Goal: Task Accomplishment & Management: Use online tool/utility

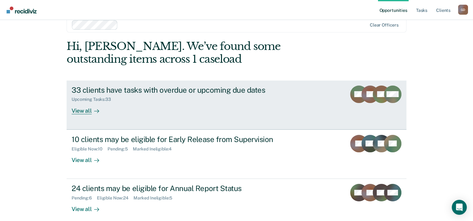
scroll to position [19, 0]
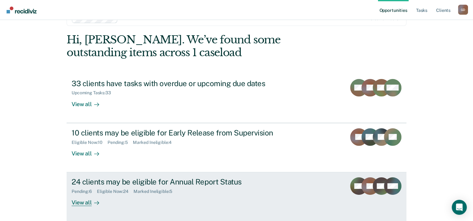
click at [87, 203] on div "View all" at bounding box center [89, 200] width 35 height 12
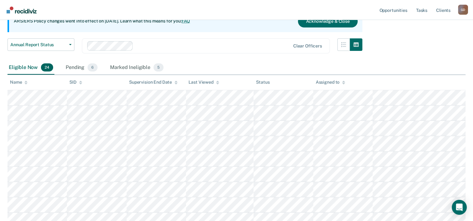
scroll to position [67, 0]
click at [76, 67] on div "Pending 6" at bounding box center [81, 68] width 34 height 14
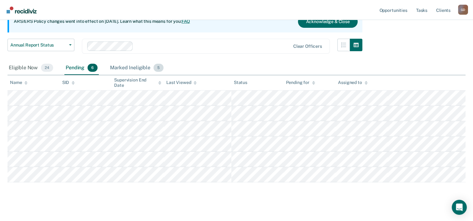
click at [140, 67] on div "Marked Ineligible 5" at bounding box center [137, 68] width 56 height 14
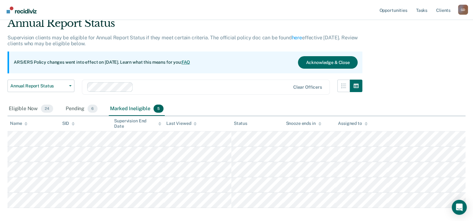
scroll to position [57, 0]
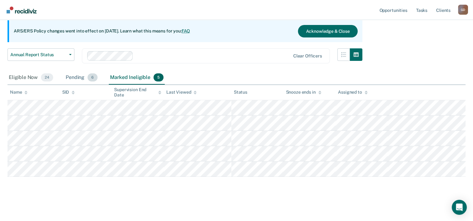
click at [77, 77] on div "Pending 6" at bounding box center [81, 78] width 34 height 14
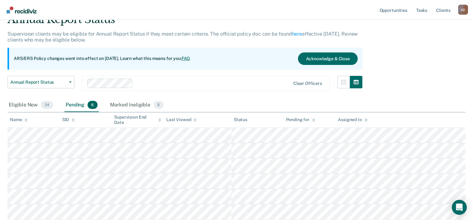
scroll to position [0, 0]
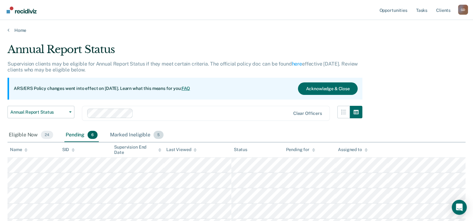
click at [131, 132] on div "Marked Ineligible 5" at bounding box center [137, 135] width 56 height 14
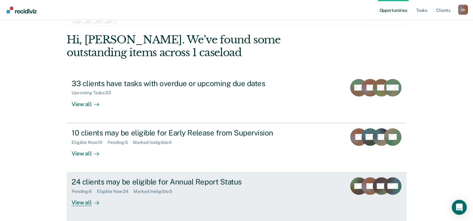
click at [81, 202] on div "View all" at bounding box center [89, 200] width 35 height 12
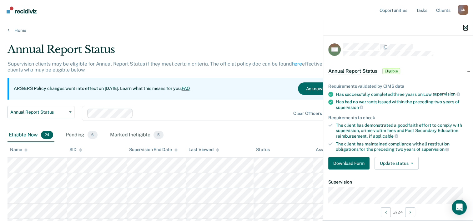
click at [464, 26] on icon "button" at bounding box center [465, 28] width 4 height 4
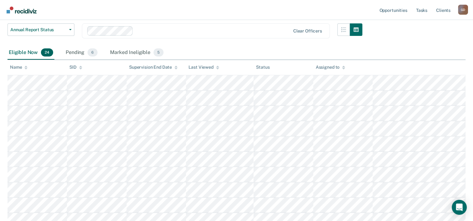
scroll to position [94, 0]
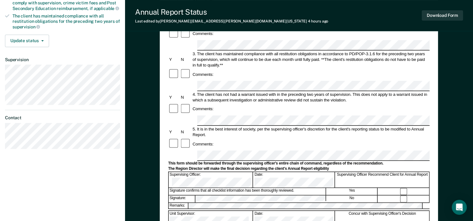
scroll to position [125, 0]
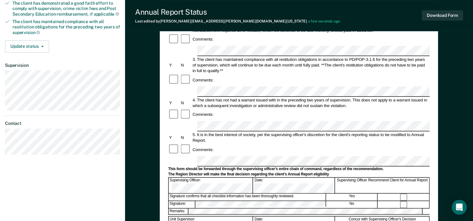
drag, startPoint x: 328, startPoint y: 101, endPoint x: 344, endPoint y: 102, distance: 16.0
click at [344, 144] on div "Comments:" at bounding box center [298, 150] width 261 height 12
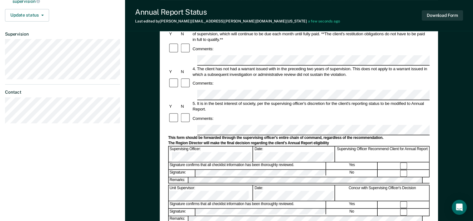
click at [330, 216] on div "Remarks:" at bounding box center [298, 219] width 261 height 7
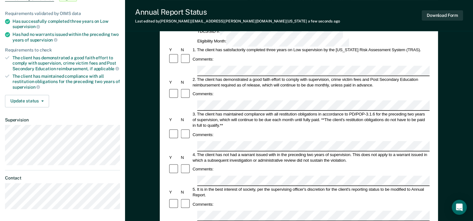
scroll to position [31, 0]
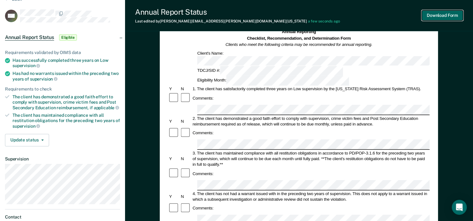
click at [443, 17] on button "Download Form" at bounding box center [442, 15] width 41 height 10
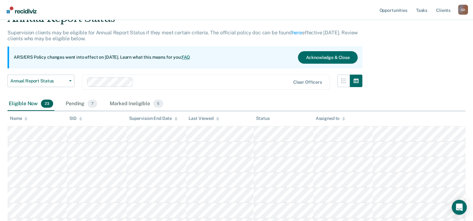
scroll to position [94, 0]
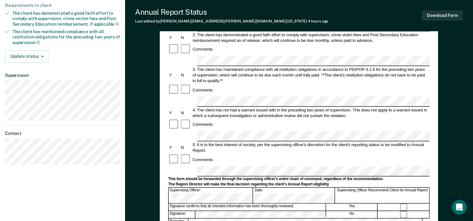
scroll to position [125, 0]
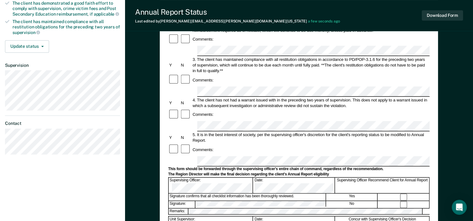
drag, startPoint x: 341, startPoint y: 111, endPoint x: 340, endPoint y: 101, distance: 9.4
click at [340, 144] on div "Comments:" at bounding box center [298, 150] width 261 height 12
click at [335, 144] on div "Comments:" at bounding box center [298, 150] width 261 height 12
click at [452, 17] on button "Download Form" at bounding box center [442, 15] width 41 height 10
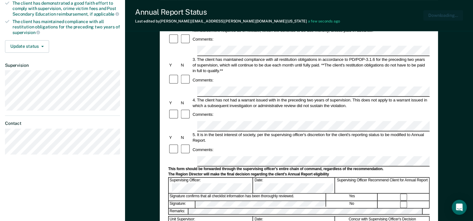
scroll to position [0, 0]
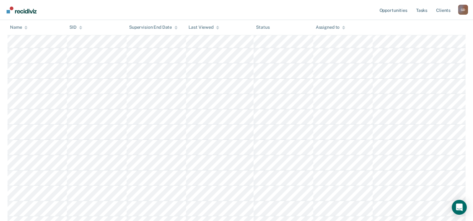
scroll to position [94, 0]
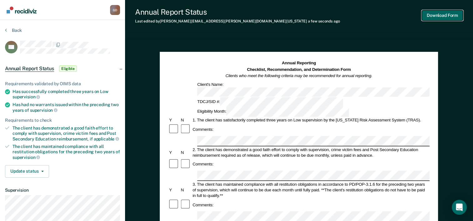
click at [446, 16] on button "Download Form" at bounding box center [442, 15] width 41 height 10
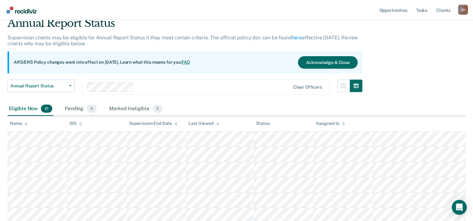
scroll to position [62, 0]
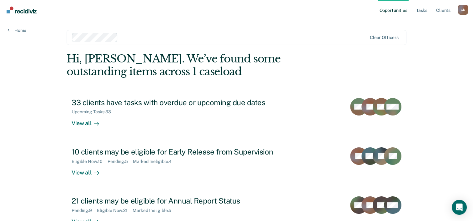
scroll to position [19, 0]
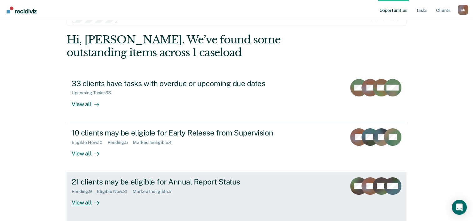
click at [82, 201] on div "View all" at bounding box center [89, 200] width 35 height 12
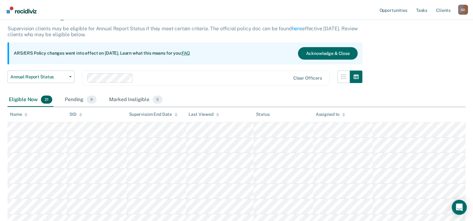
scroll to position [31, 0]
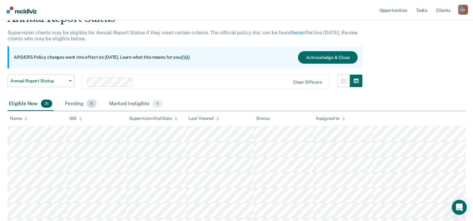
click at [77, 105] on div "Pending 9" at bounding box center [80, 104] width 34 height 14
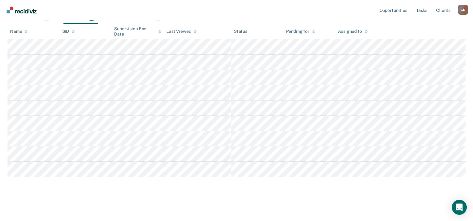
scroll to position [119, 0]
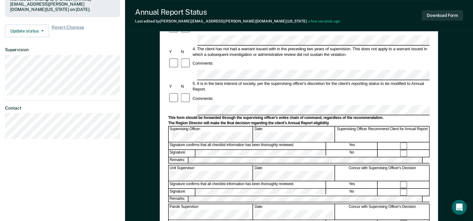
scroll to position [187, 0]
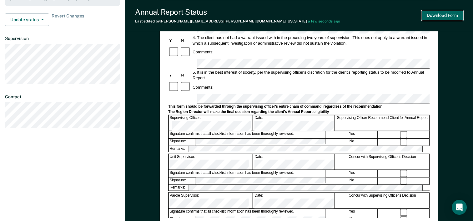
click at [444, 18] on button "Download Form" at bounding box center [442, 15] width 41 height 10
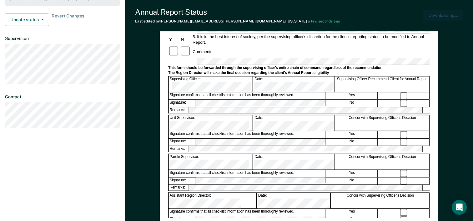
scroll to position [0, 0]
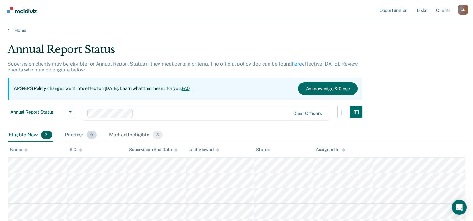
click at [77, 136] on div "Pending 9" at bounding box center [80, 135] width 34 height 14
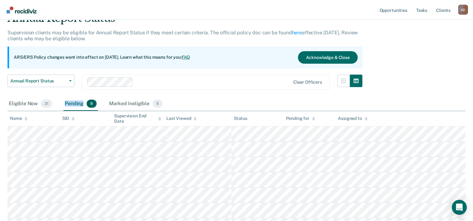
scroll to position [94, 0]
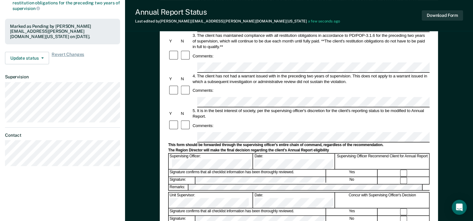
scroll to position [156, 0]
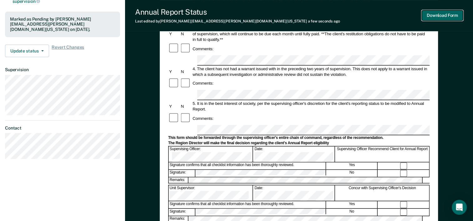
click at [444, 16] on button "Download Form" at bounding box center [442, 15] width 41 height 10
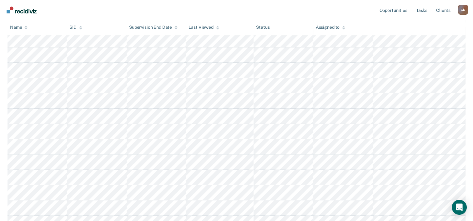
scroll to position [94, 0]
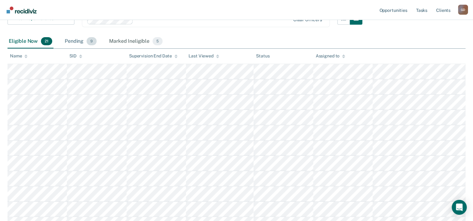
click at [72, 42] on div "Pending 9" at bounding box center [80, 42] width 34 height 14
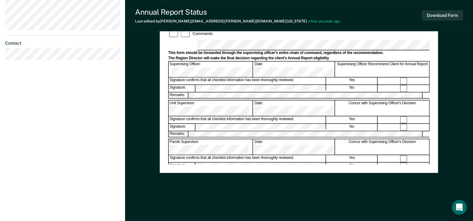
scroll to position [242, 0]
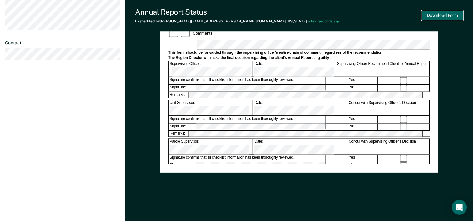
click at [434, 19] on button "Download Form" at bounding box center [442, 15] width 41 height 10
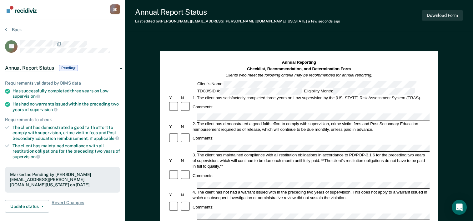
scroll to position [0, 0]
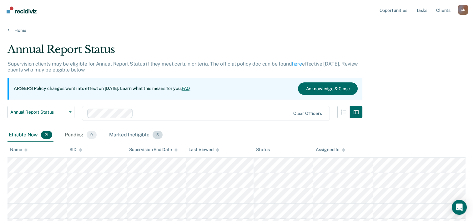
click at [141, 135] on div "Marked Ineligible 5" at bounding box center [136, 135] width 56 height 14
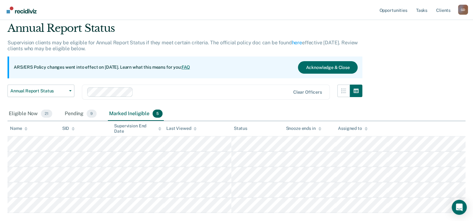
scroll to position [31, 0]
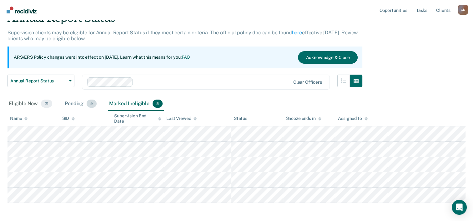
click at [73, 104] on div "Pending 9" at bounding box center [80, 104] width 34 height 14
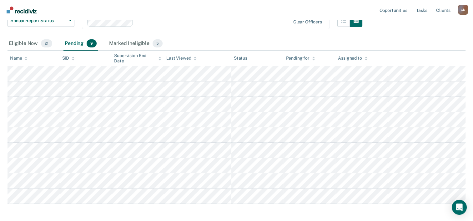
scroll to position [94, 0]
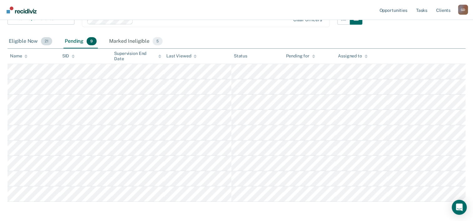
click at [21, 41] on div "Eligible Now 21" at bounding box center [30, 42] width 46 height 14
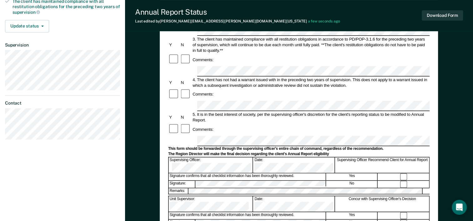
scroll to position [156, 0]
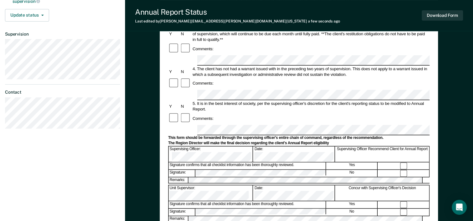
drag, startPoint x: 199, startPoint y: 110, endPoint x: 351, endPoint y: 151, distance: 157.9
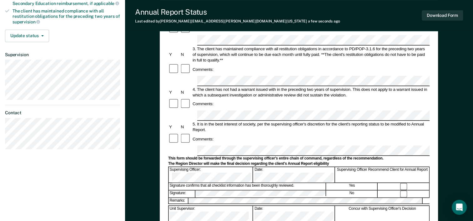
scroll to position [125, 0]
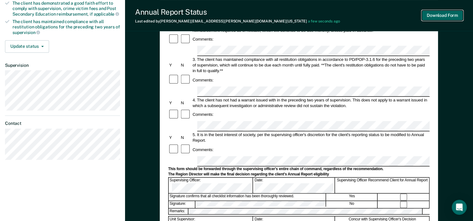
click at [438, 19] on button "Download Form" at bounding box center [442, 15] width 41 height 10
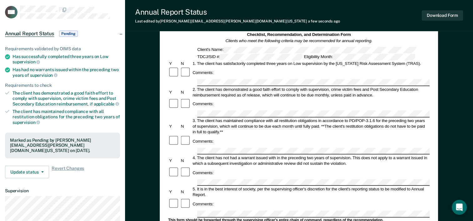
scroll to position [31, 0]
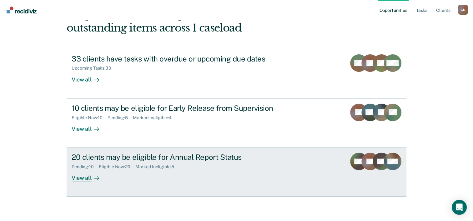
scroll to position [44, 0]
click at [80, 174] on div "View all" at bounding box center [89, 175] width 35 height 12
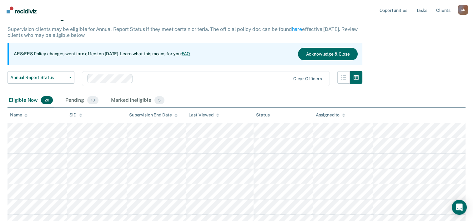
scroll to position [31, 0]
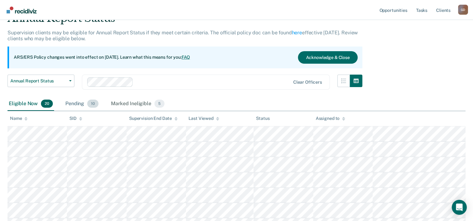
click at [76, 104] on div "Pending 10" at bounding box center [82, 104] width 36 height 14
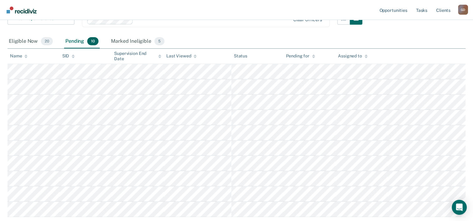
scroll to position [125, 0]
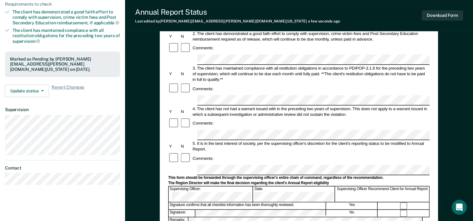
scroll to position [125, 0]
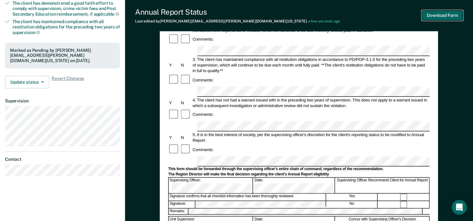
click at [437, 16] on button "Download Form" at bounding box center [442, 15] width 41 height 10
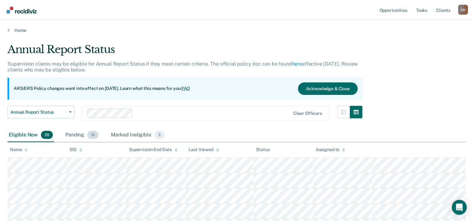
click at [78, 134] on div "Pending 10" at bounding box center [82, 135] width 36 height 14
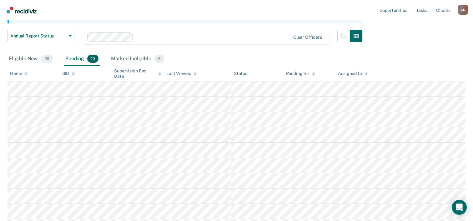
scroll to position [94, 0]
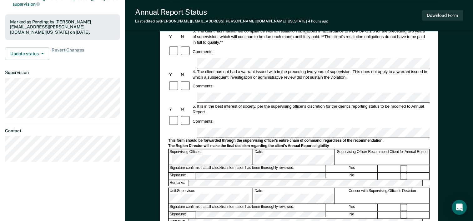
scroll to position [156, 0]
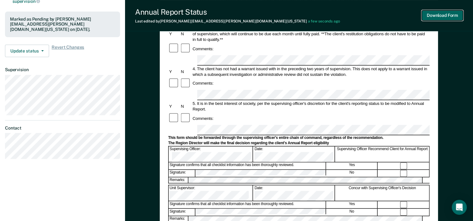
click at [434, 17] on button "Download Form" at bounding box center [442, 15] width 41 height 10
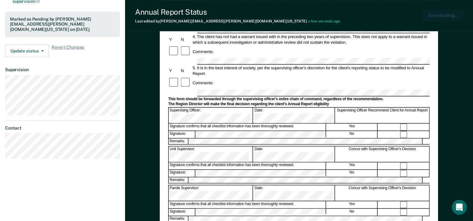
scroll to position [0, 0]
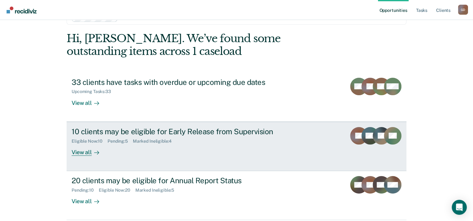
scroll to position [44, 0]
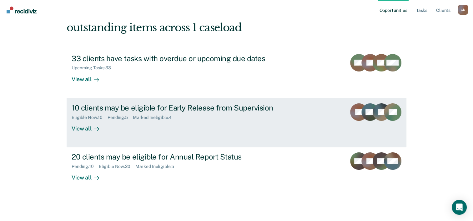
click at [87, 127] on div "View all" at bounding box center [89, 126] width 35 height 12
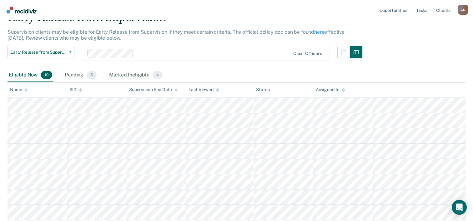
scroll to position [31, 0]
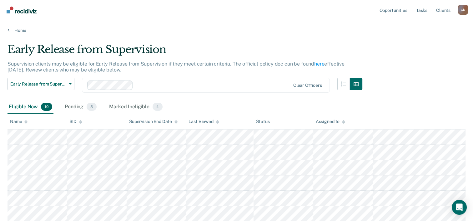
scroll to position [31, 0]
